Goal: Information Seeking & Learning: Learn about a topic

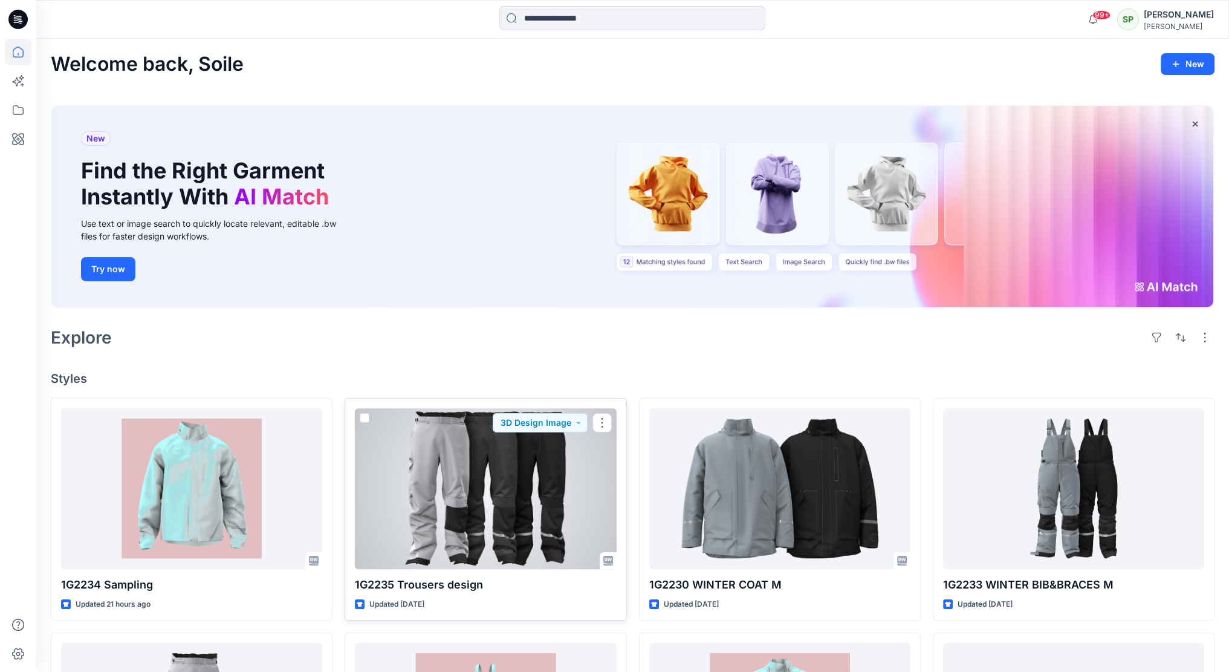
click at [453, 450] on div at bounding box center [485, 488] width 261 height 161
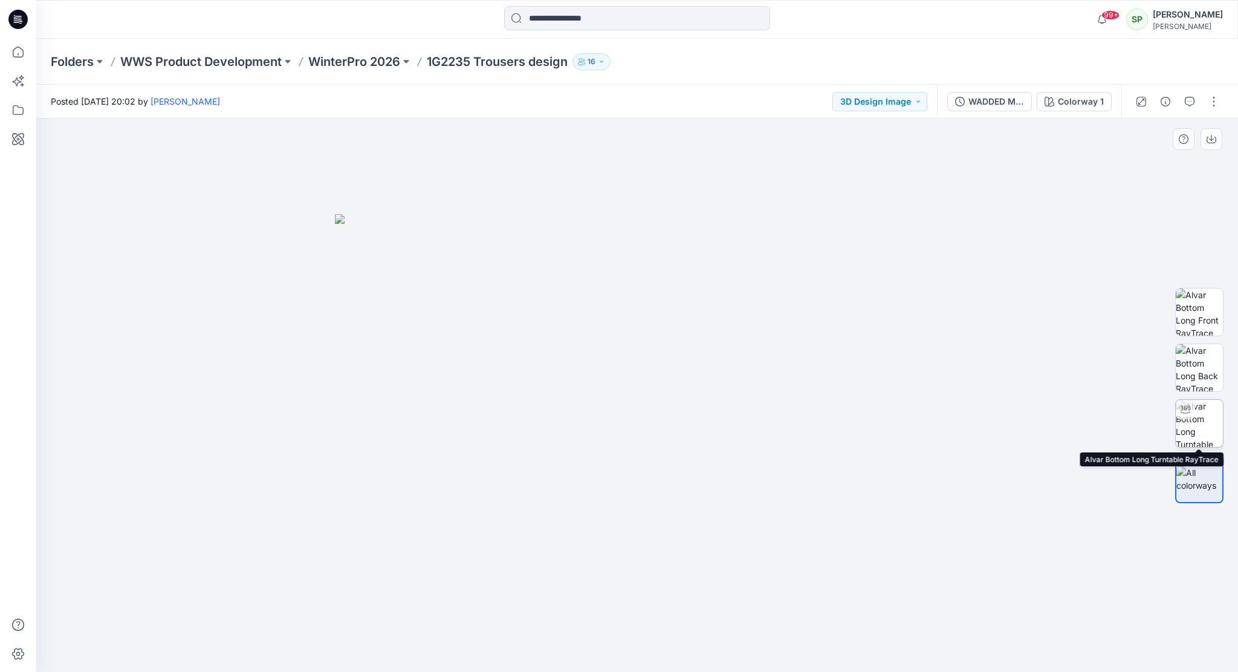
click at [1196, 409] on img at bounding box center [1199, 423] width 47 height 47
drag, startPoint x: 728, startPoint y: 652, endPoint x: 640, endPoint y: 641, distance: 89.4
click at [640, 641] on icon at bounding box center [639, 635] width 366 height 45
click at [786, 643] on icon at bounding box center [639, 635] width 366 height 45
drag, startPoint x: 786, startPoint y: 643, endPoint x: 772, endPoint y: 643, distance: 13.3
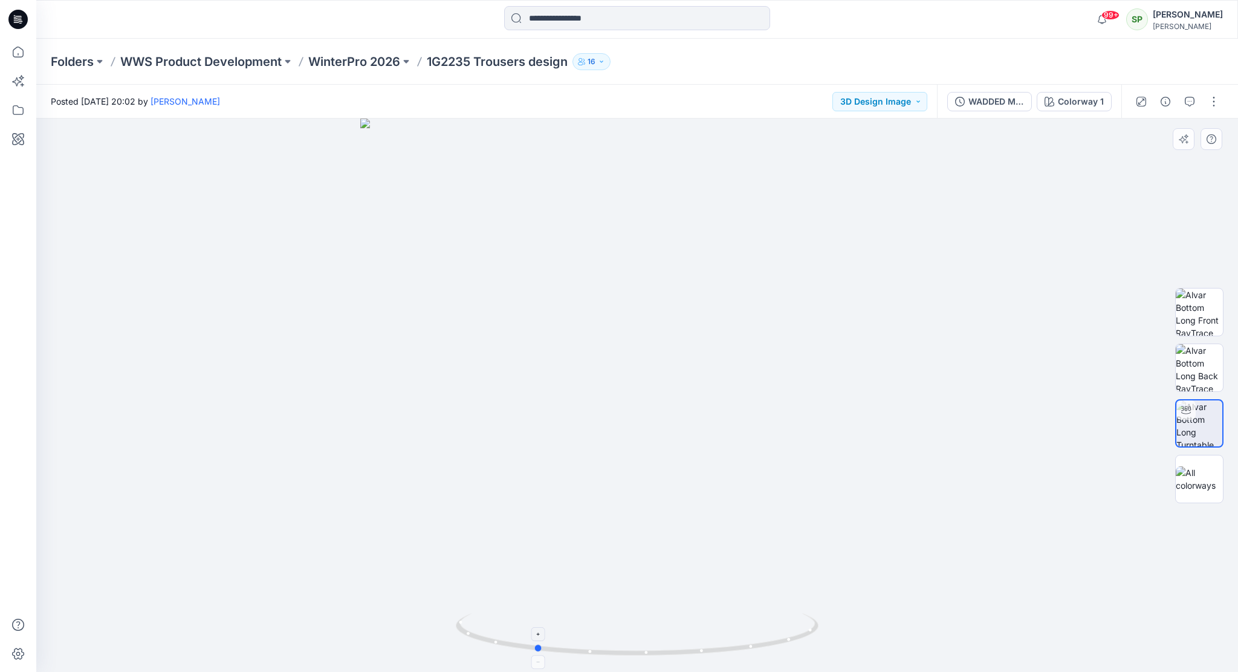
click at [772, 643] on icon at bounding box center [639, 635] width 366 height 45
drag, startPoint x: 682, startPoint y: 656, endPoint x: 852, endPoint y: 634, distance: 171.9
click at [852, 634] on div at bounding box center [637, 394] width 1202 height 553
drag, startPoint x: 633, startPoint y: 234, endPoint x: 655, endPoint y: 326, distance: 95.0
click at [655, 326] on img at bounding box center [637, 394] width 707 height 553
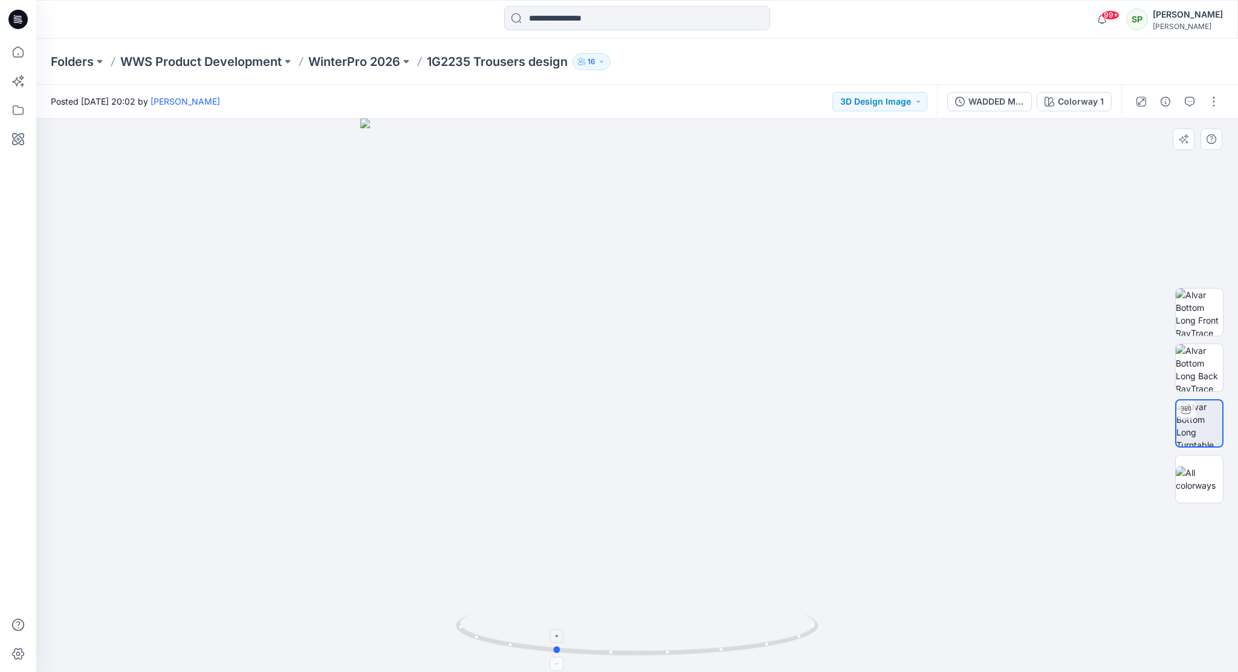
drag, startPoint x: 745, startPoint y: 649, endPoint x: 594, endPoint y: 624, distance: 153.2
click at [594, 624] on icon at bounding box center [639, 635] width 366 height 45
drag, startPoint x: 775, startPoint y: 644, endPoint x: 699, endPoint y: 639, distance: 75.7
click at [699, 639] on icon at bounding box center [639, 635] width 366 height 45
click at [374, 60] on p "WinterPro 2026" at bounding box center [354, 61] width 92 height 17
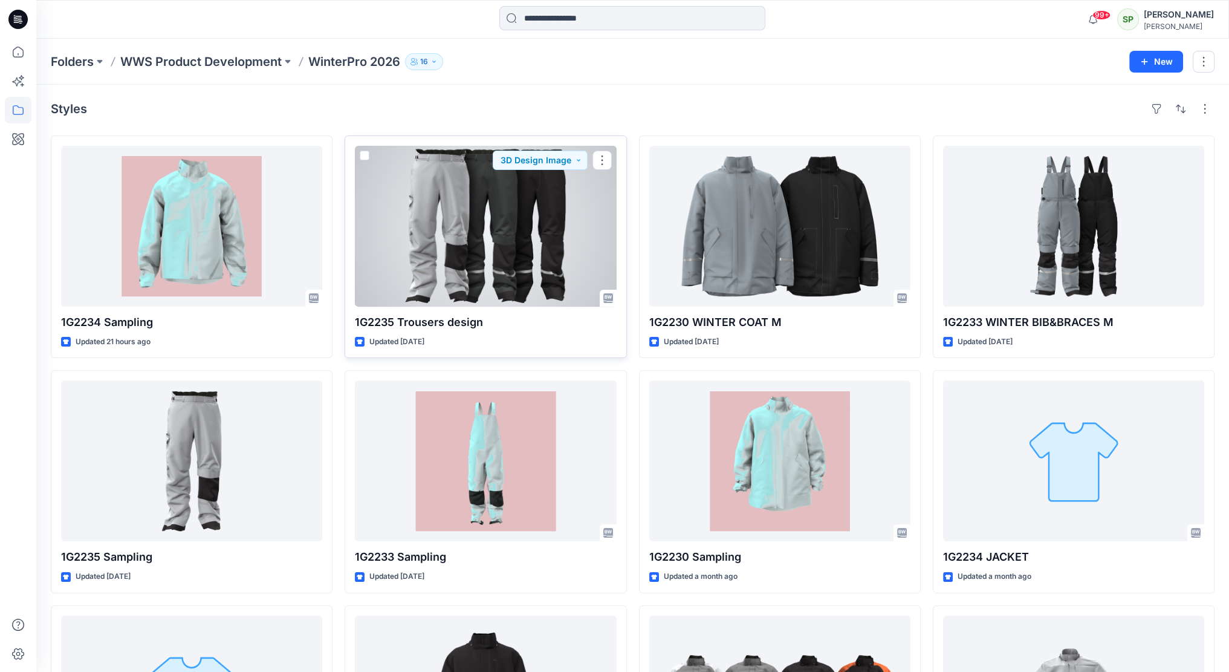
click at [491, 244] on div at bounding box center [485, 226] width 261 height 161
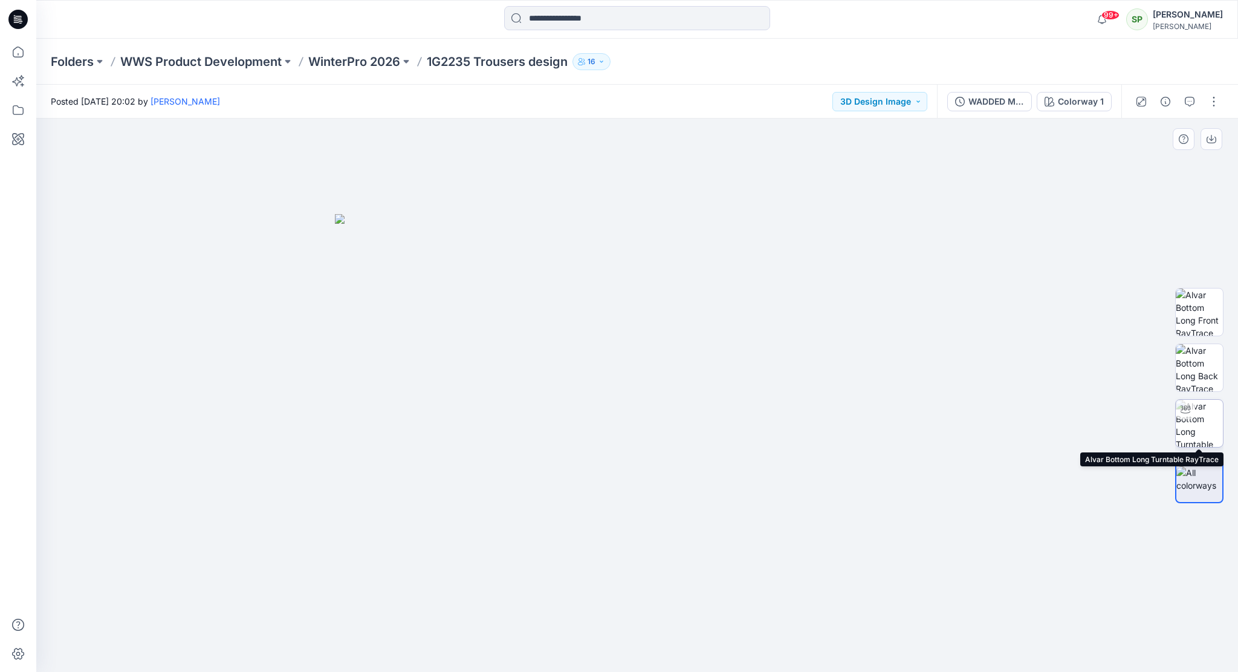
click at [1200, 408] on img at bounding box center [1199, 423] width 47 height 47
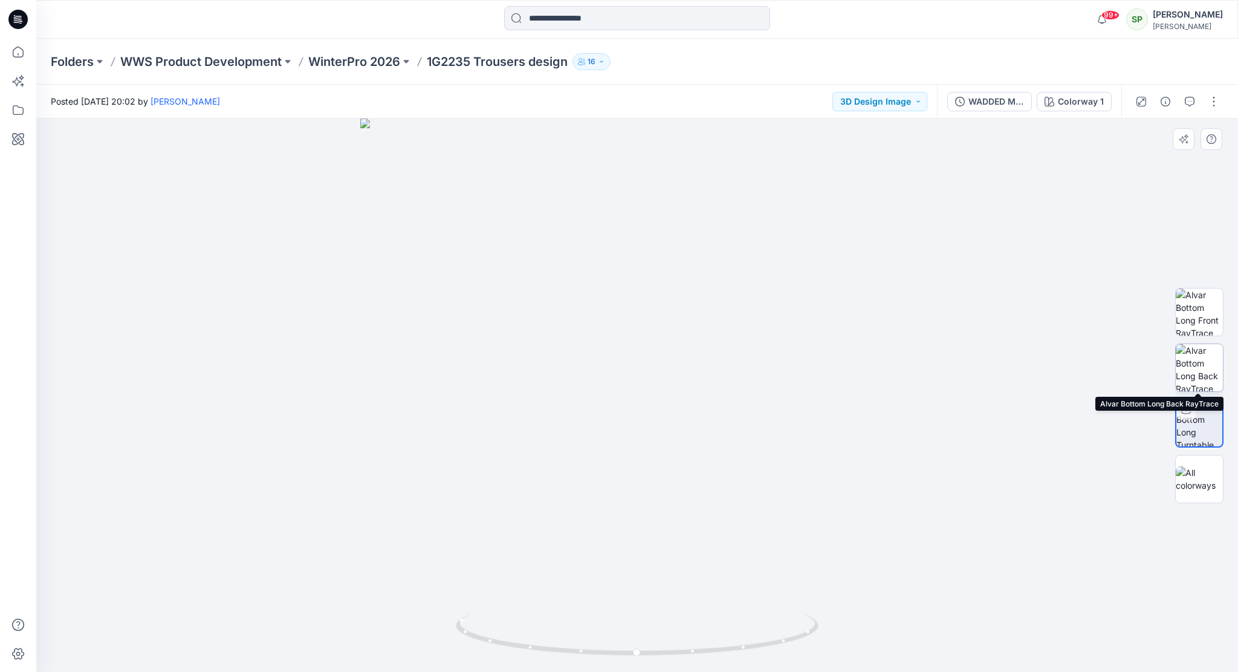
click at [1196, 366] on img at bounding box center [1199, 367] width 47 height 47
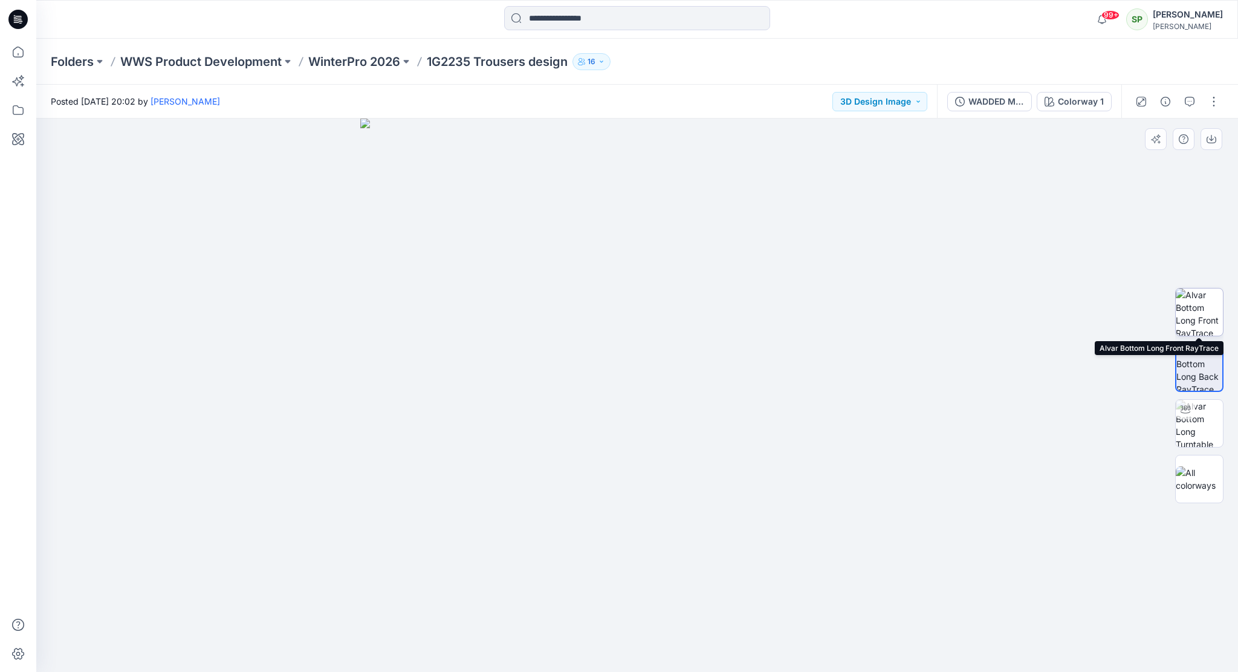
click at [1208, 304] on img at bounding box center [1199, 311] width 47 height 47
click at [895, 101] on button "3D Design Image" at bounding box center [879, 101] width 95 height 19
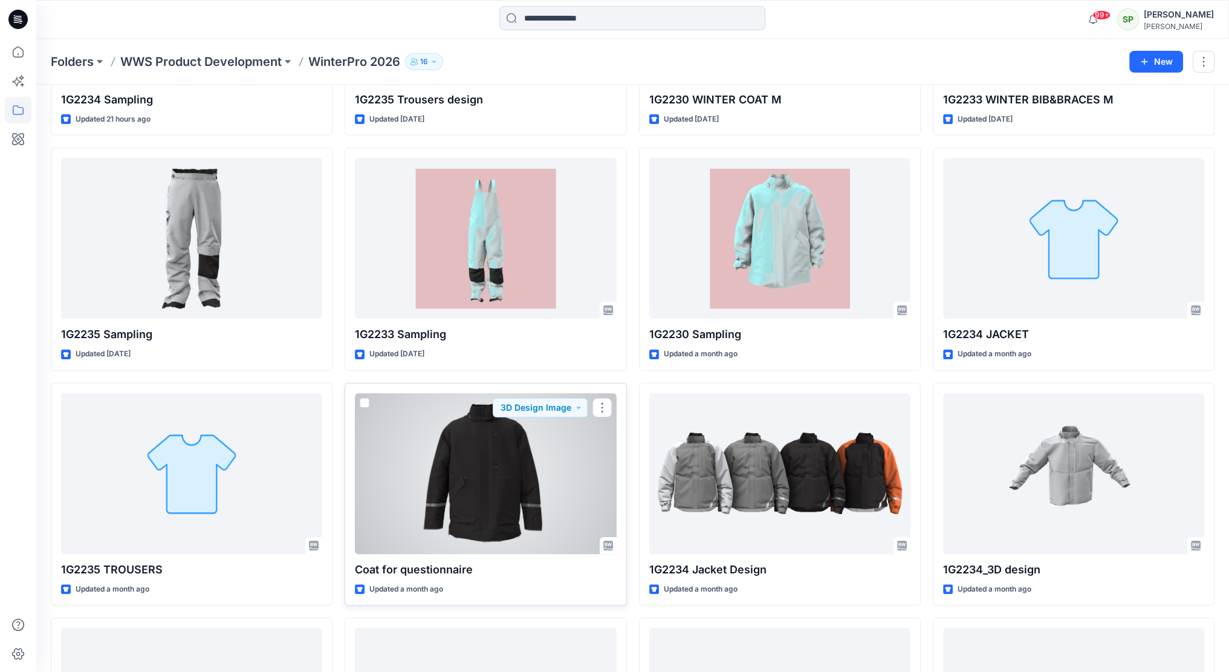
scroll to position [216, 0]
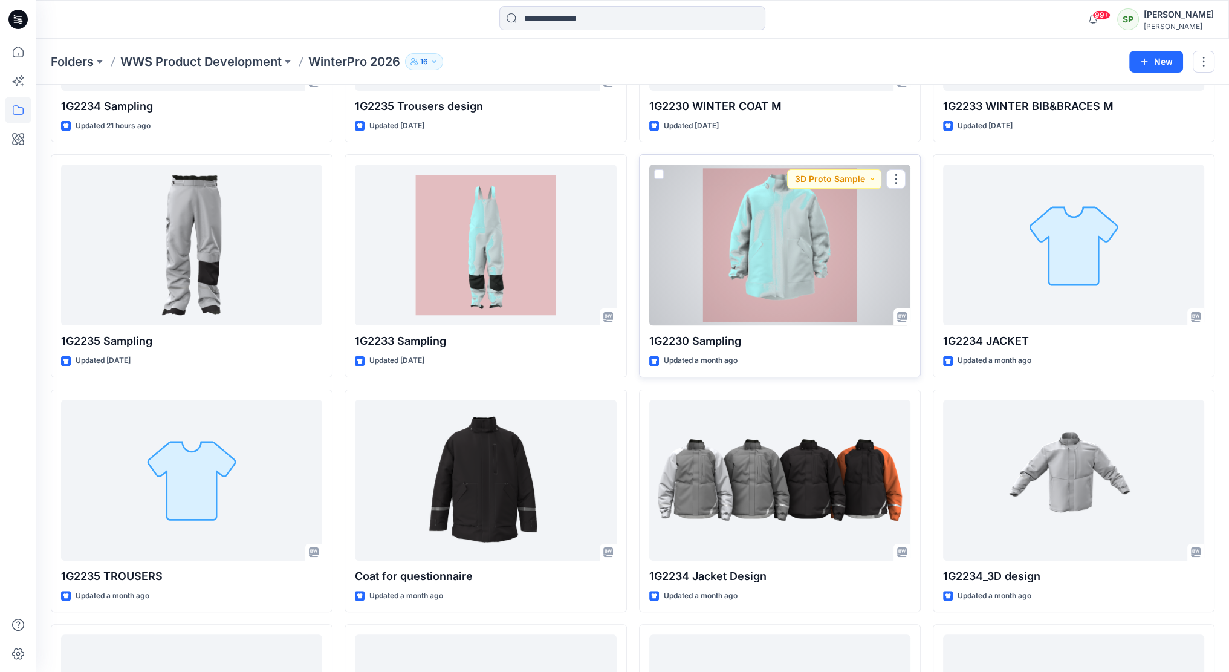
click at [843, 225] on div at bounding box center [779, 244] width 261 height 161
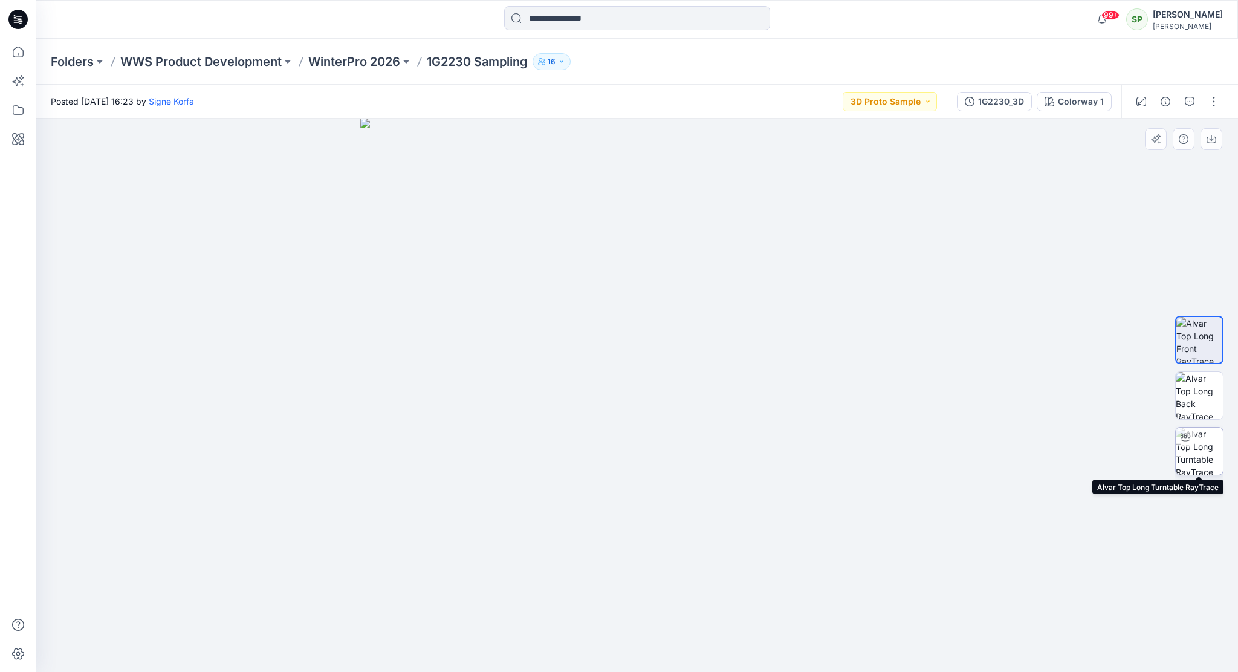
click at [1196, 444] on img at bounding box center [1199, 450] width 47 height 47
drag, startPoint x: 783, startPoint y: 643, endPoint x: 665, endPoint y: 641, distance: 118.5
click at [665, 641] on icon at bounding box center [639, 635] width 366 height 45
